Goal: Information Seeking & Learning: Learn about a topic

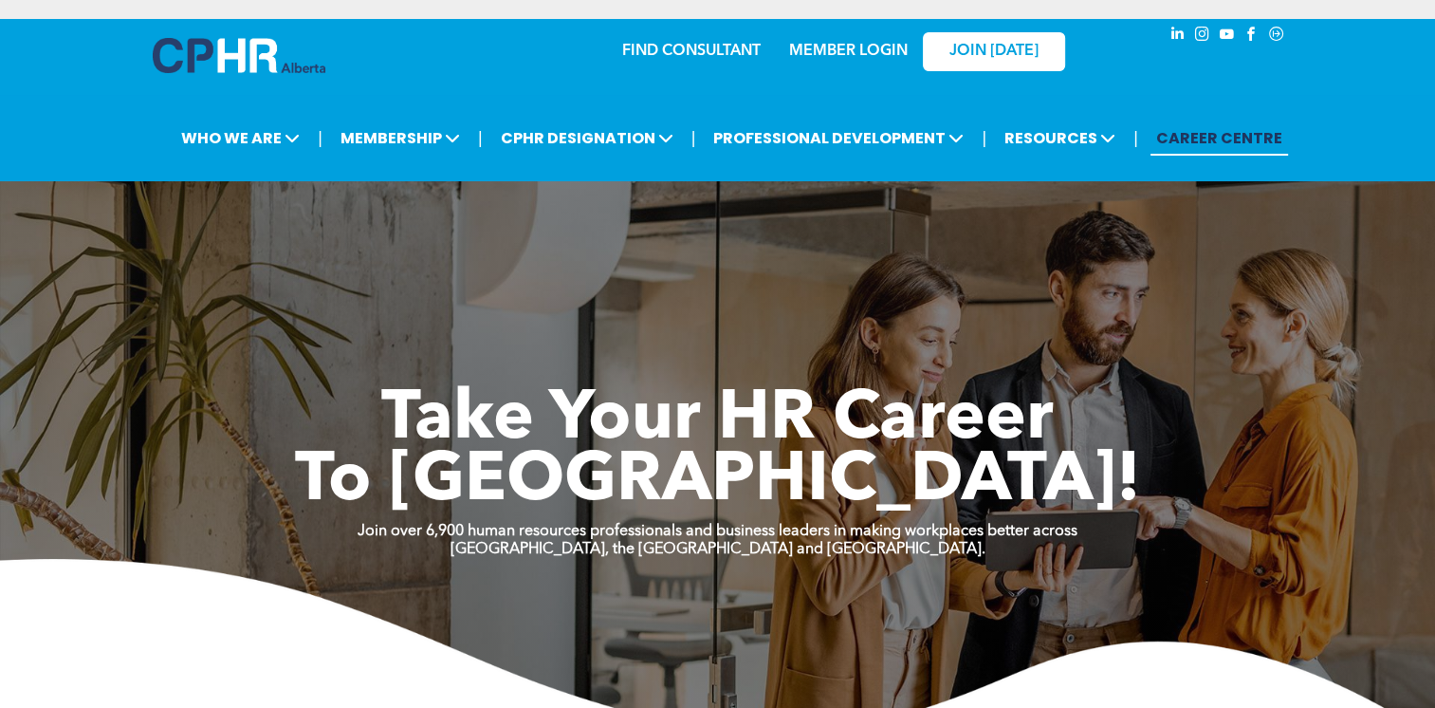
click at [849, 56] on link "MEMBER LOGIN" at bounding box center [848, 51] width 119 height 15
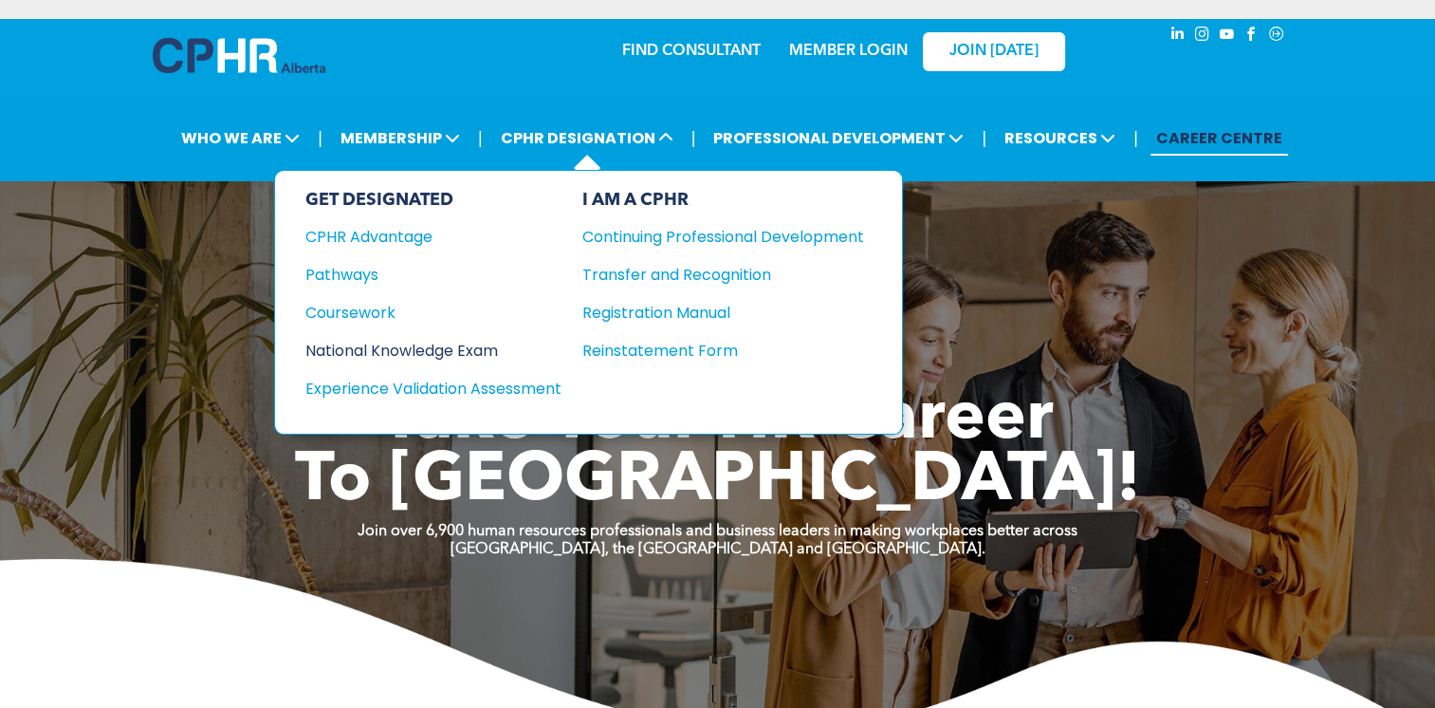
click at [405, 339] on div "National Knowledge Exam" at bounding box center [420, 351] width 231 height 24
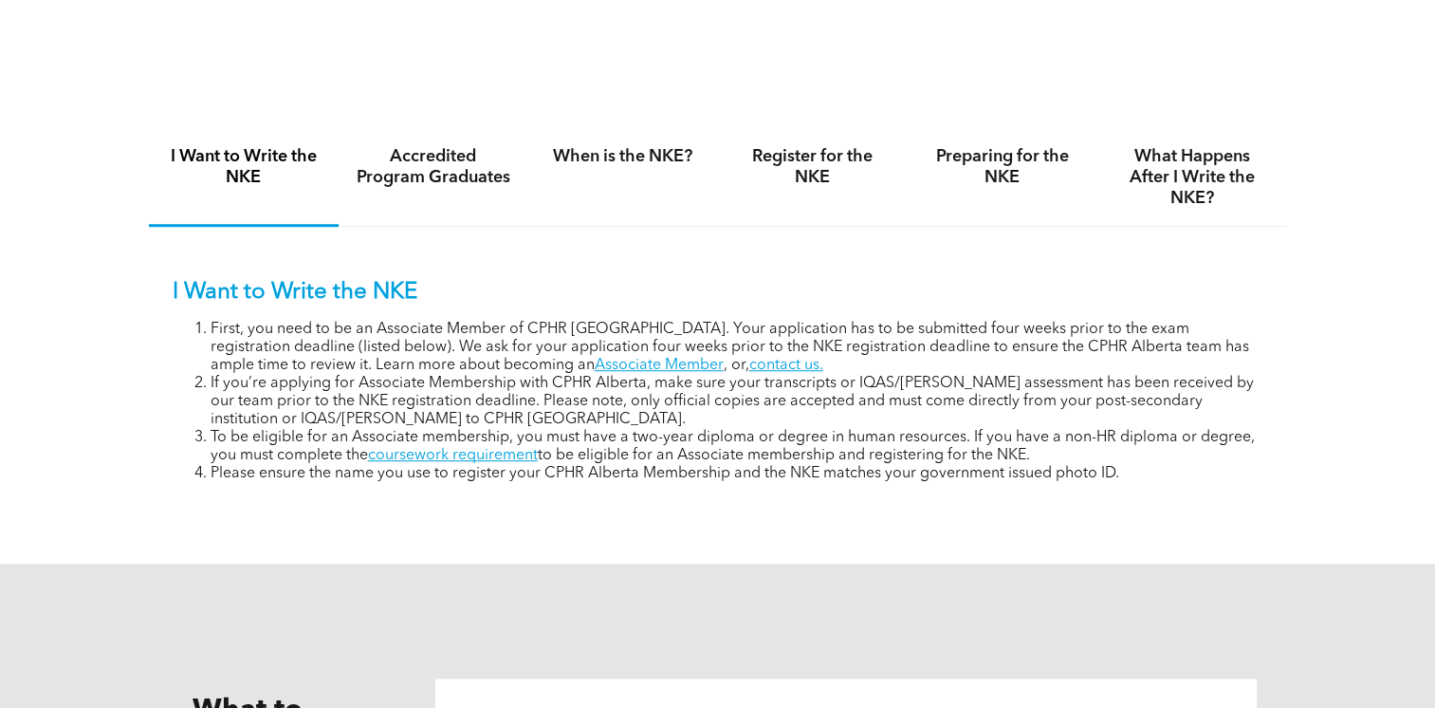
scroll to position [1230, 0]
click at [460, 170] on h4 "Accredited Program Graduates" at bounding box center [434, 167] width 156 height 42
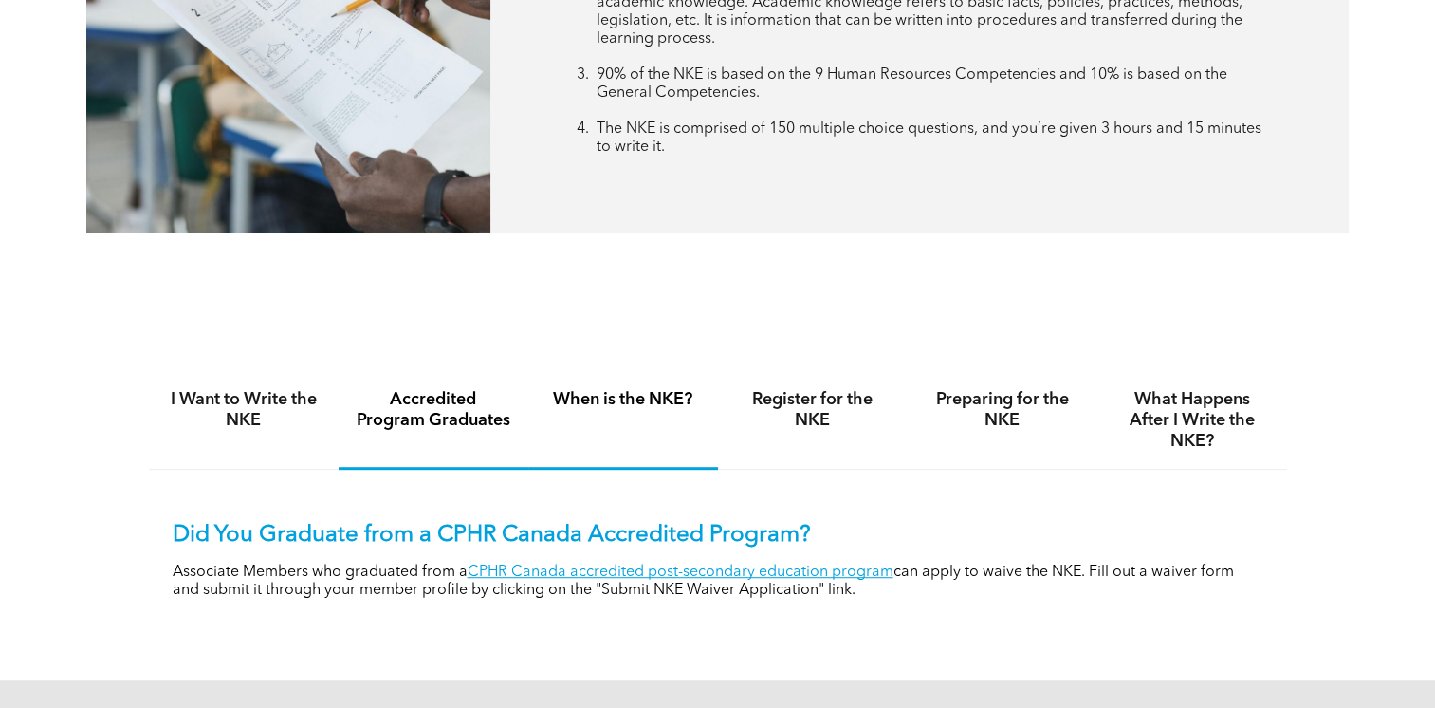
scroll to position [1107, 0]
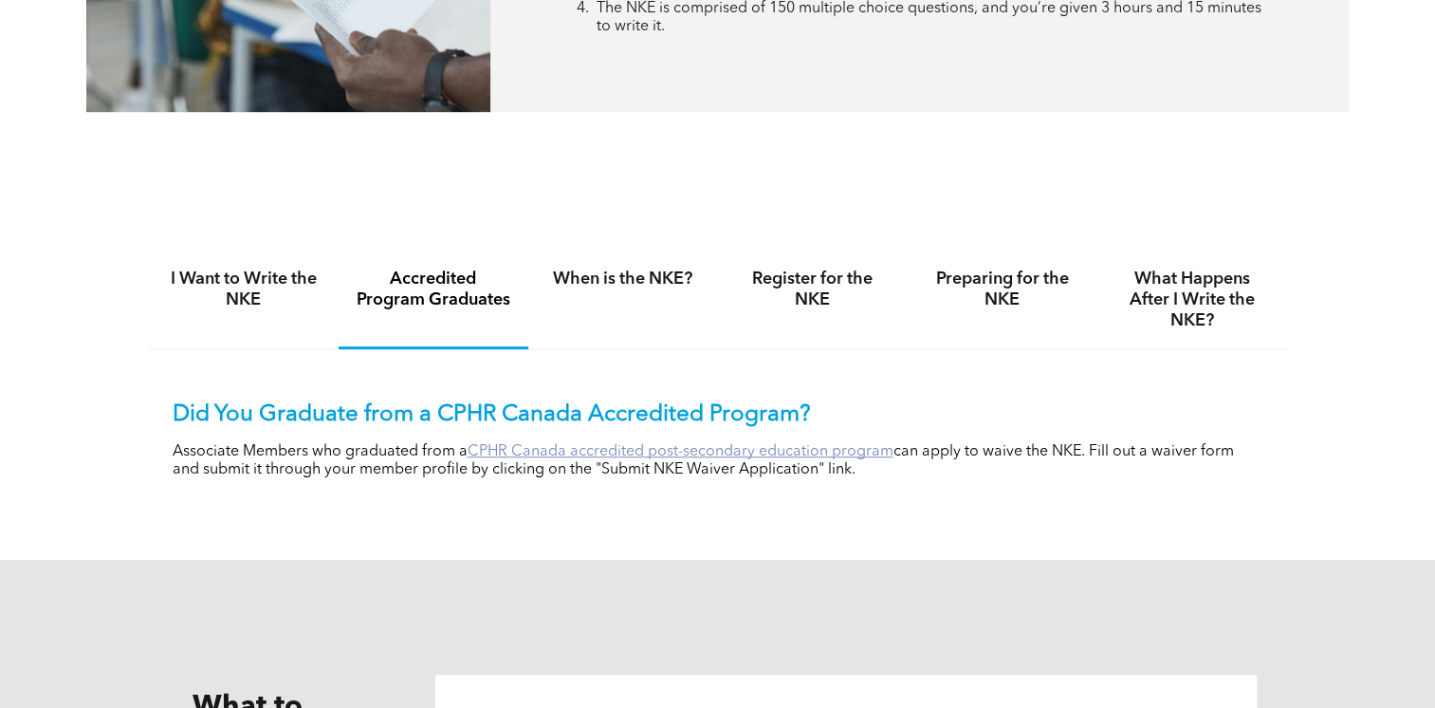
click at [733, 444] on link "CPHR Canada accredited post-secondary education program" at bounding box center [681, 451] width 426 height 15
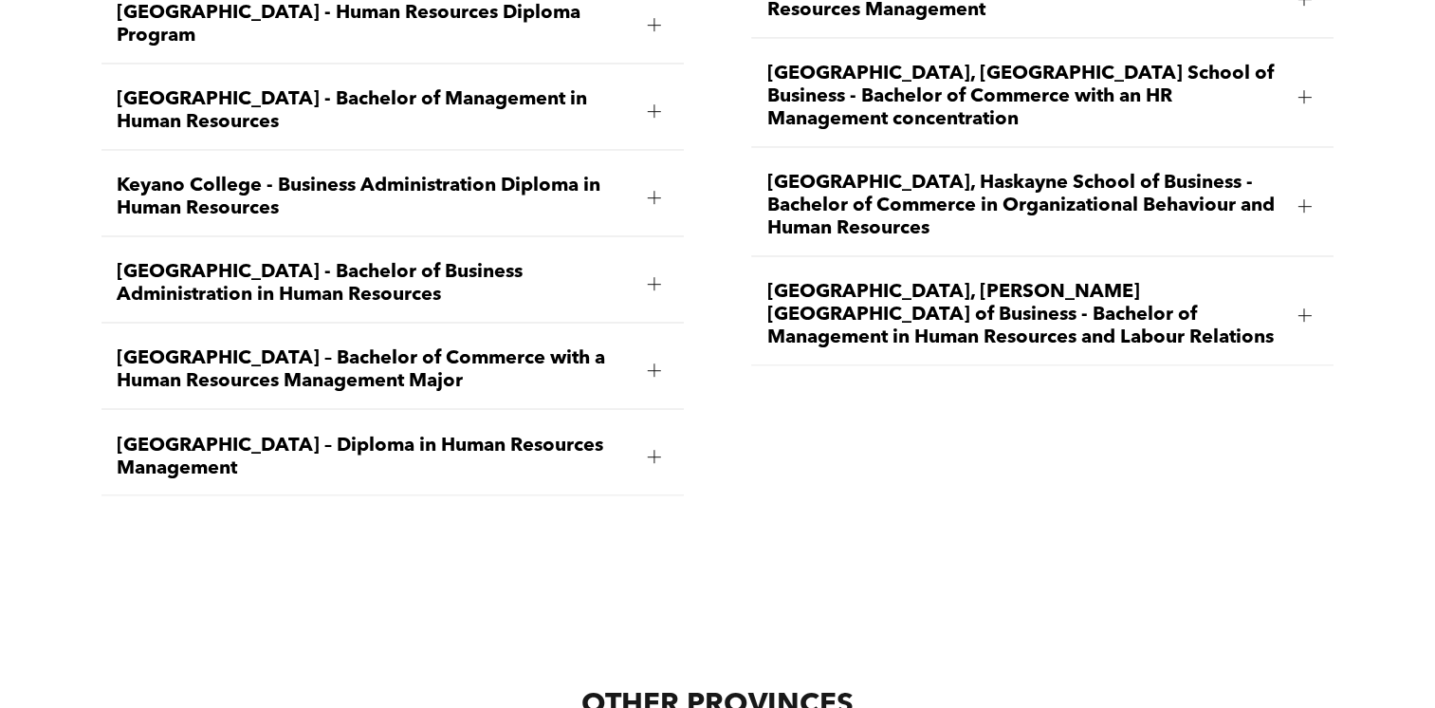
scroll to position [3138, 0]
drag, startPoint x: 621, startPoint y: 491, endPoint x: 475, endPoint y: 545, distance: 155.8
click at [475, 553] on div "OTHER PROVINCES" at bounding box center [717, 693] width 1435 height 280
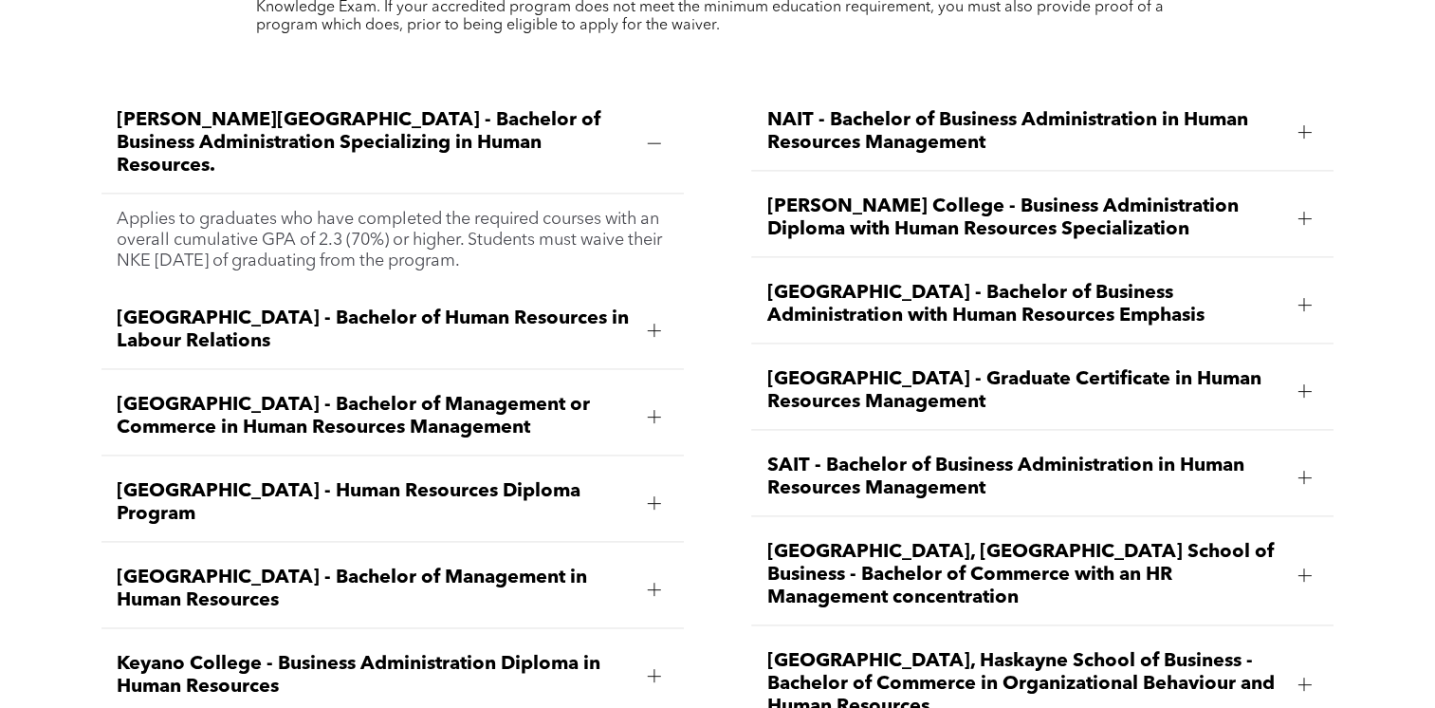
scroll to position [2495, 0]
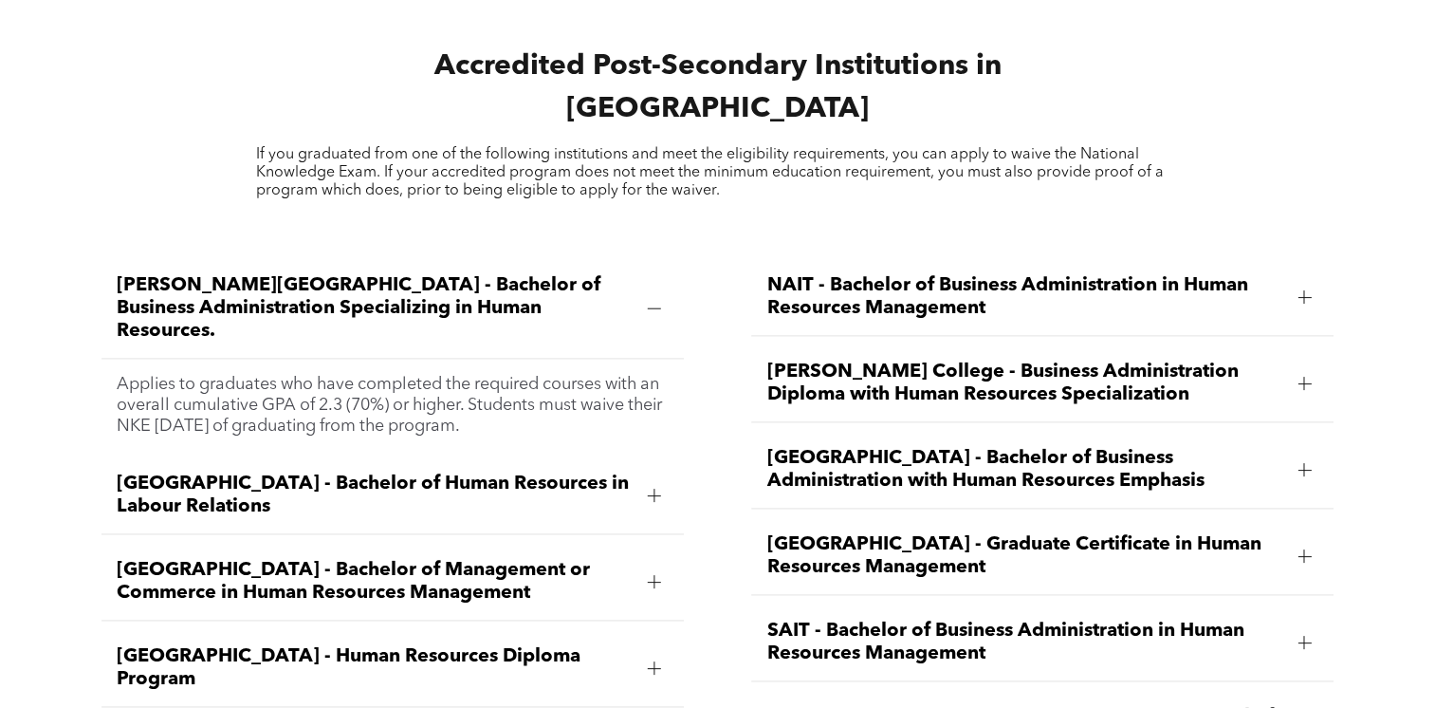
click at [1051, 259] on div "NAIT - Bachelor of Business Administration in Human Resources Management" at bounding box center [1042, 297] width 583 height 77
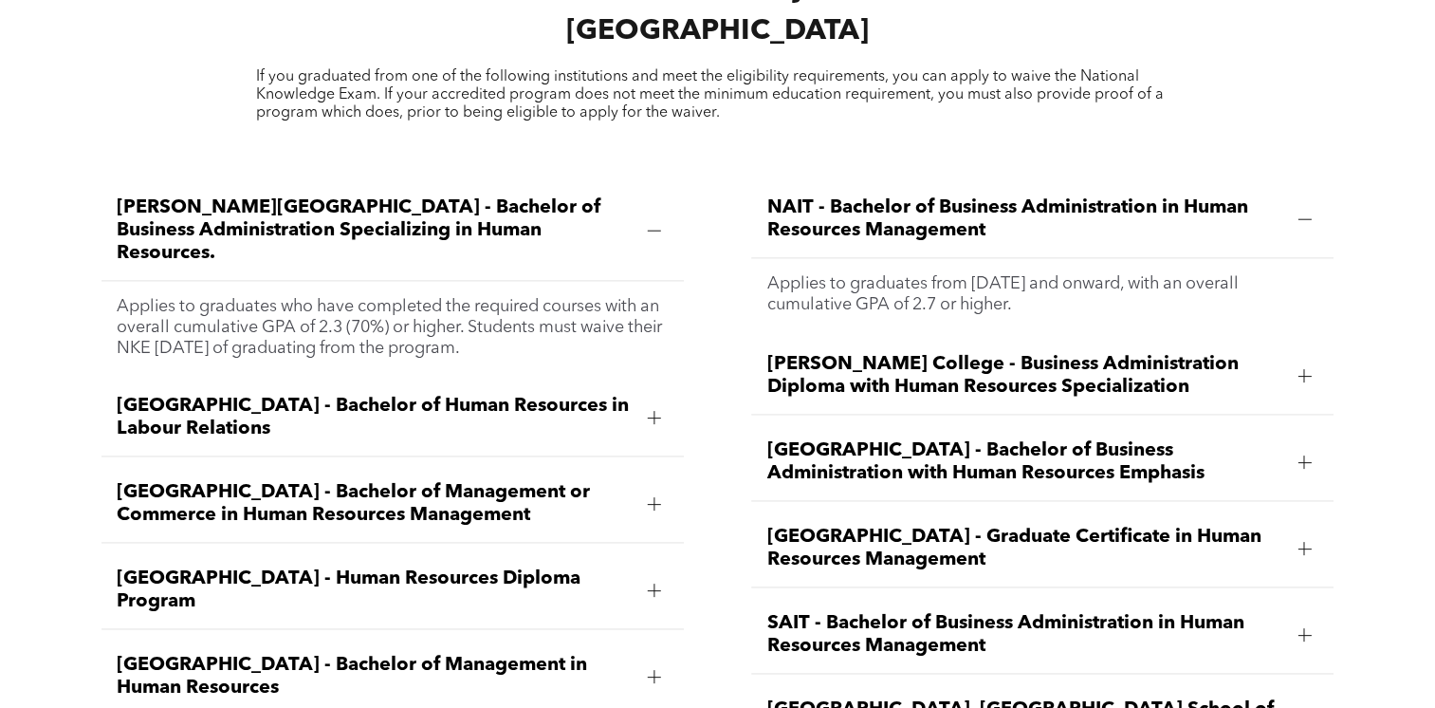
scroll to position [2596, 0]
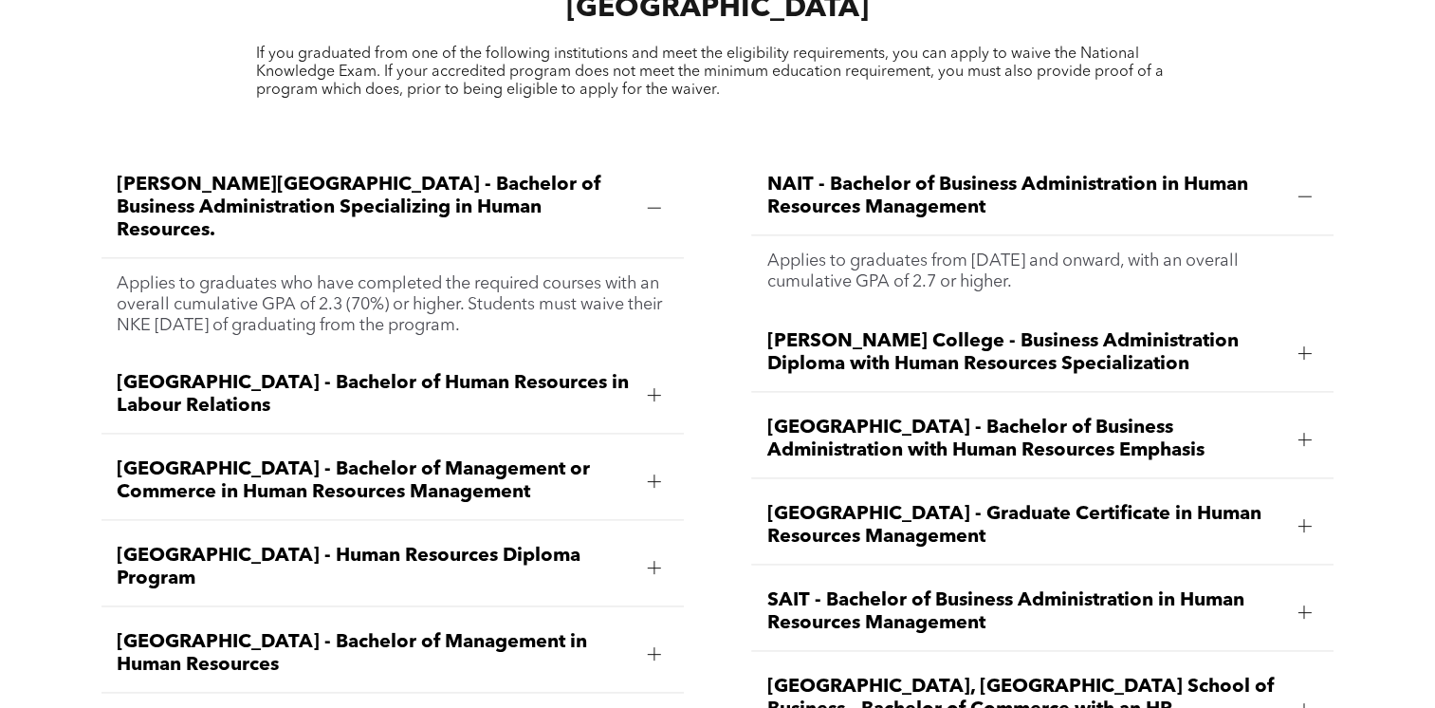
click at [660, 194] on div at bounding box center [654, 208] width 28 height 28
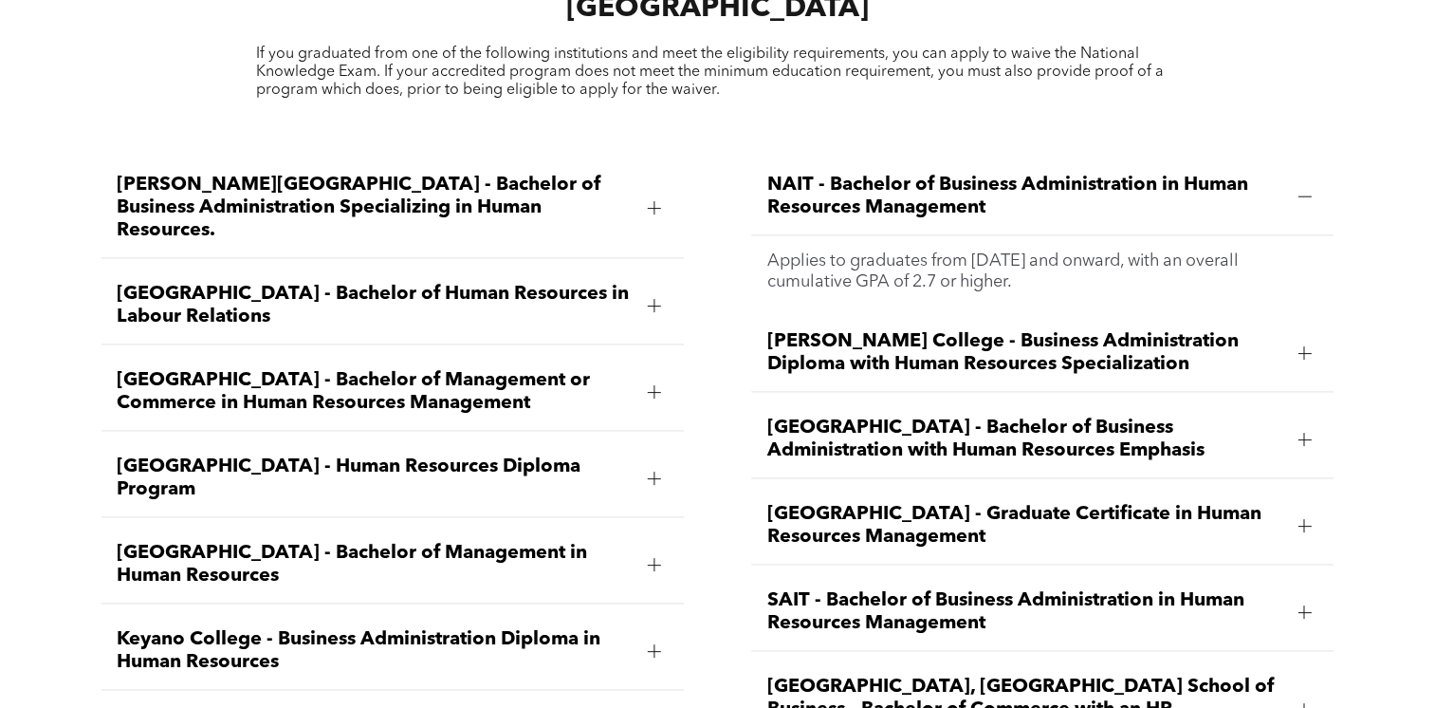
click at [1302, 182] on div at bounding box center [1304, 196] width 28 height 28
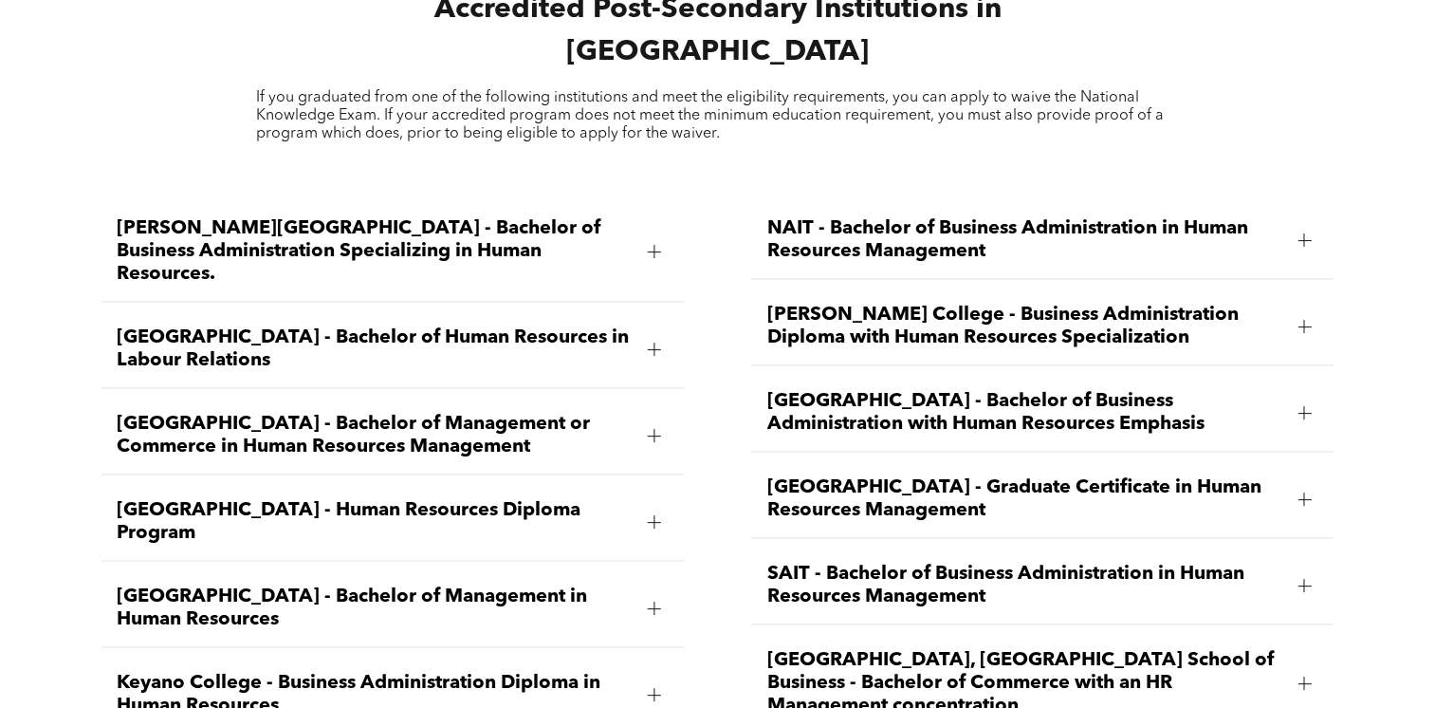
scroll to position [2548, 0]
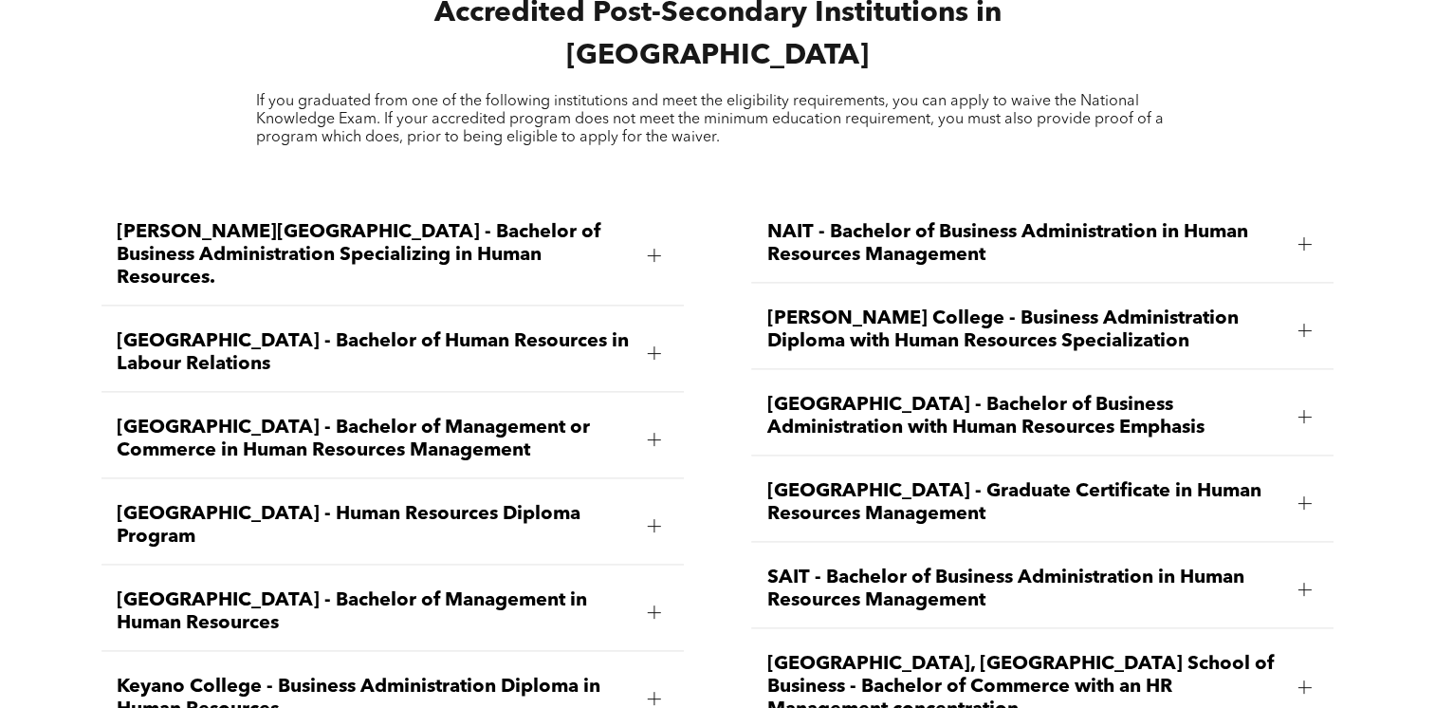
click at [751, 216] on div "NAIT - Bachelor of Business Administration in Human Resources Management" at bounding box center [1042, 244] width 583 height 77
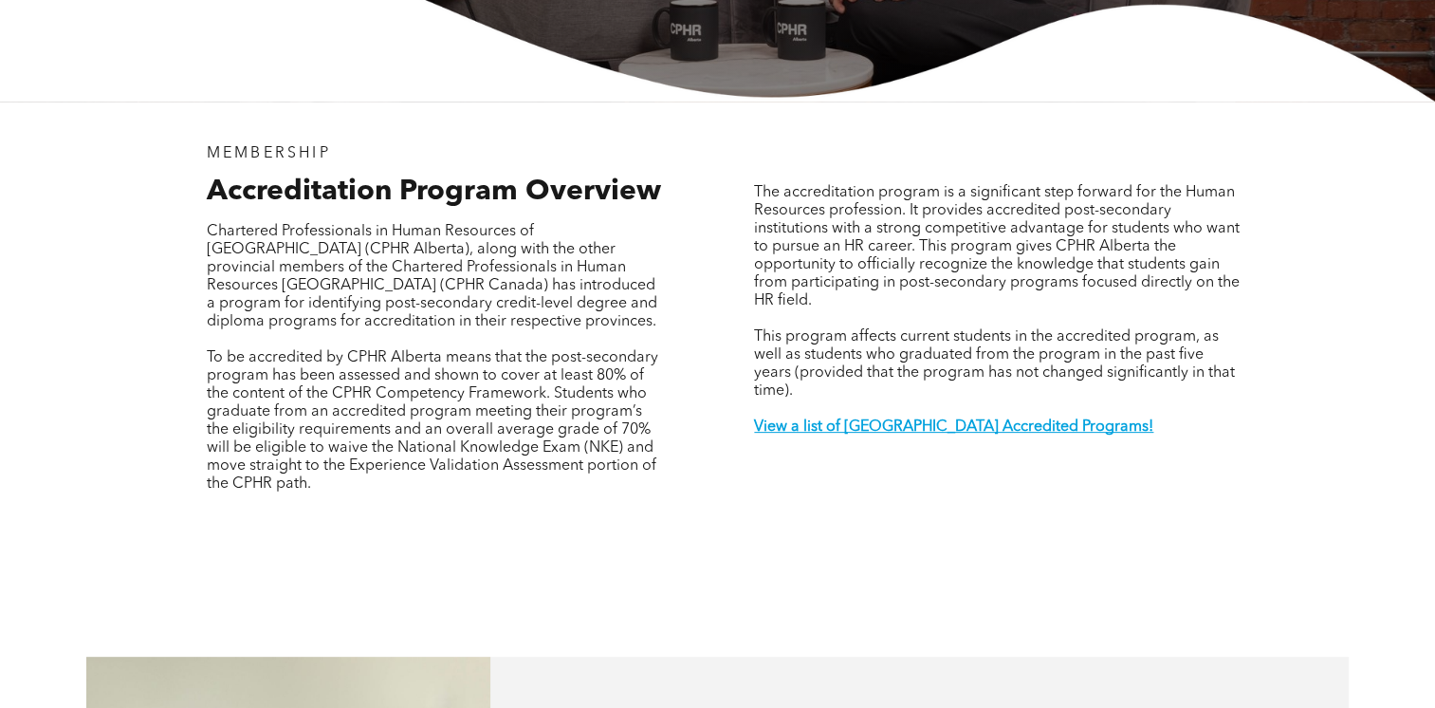
scroll to position [0, 0]
